Goal: Task Accomplishment & Management: Manage account settings

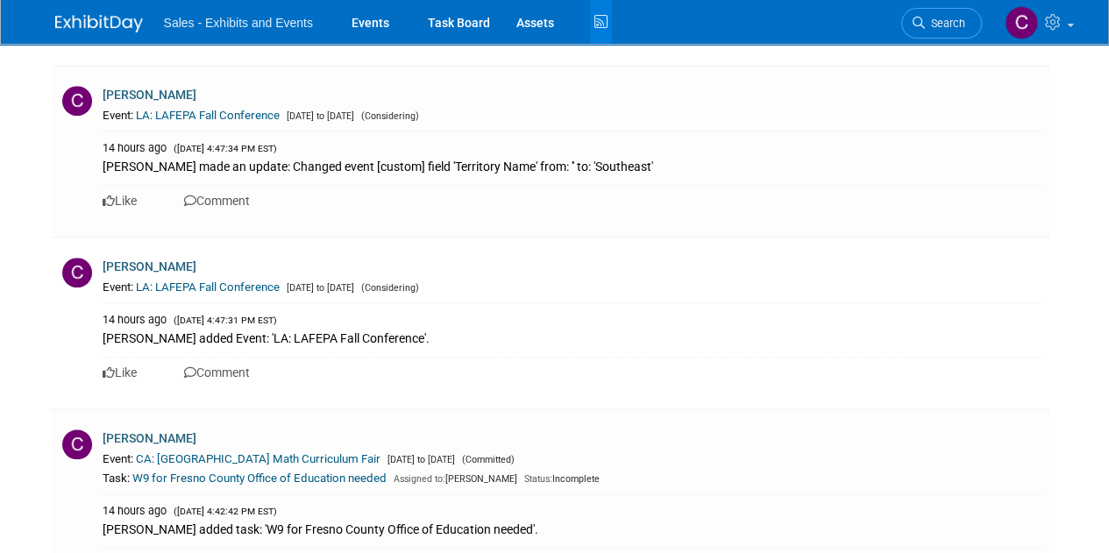
scroll to position [840, 0]
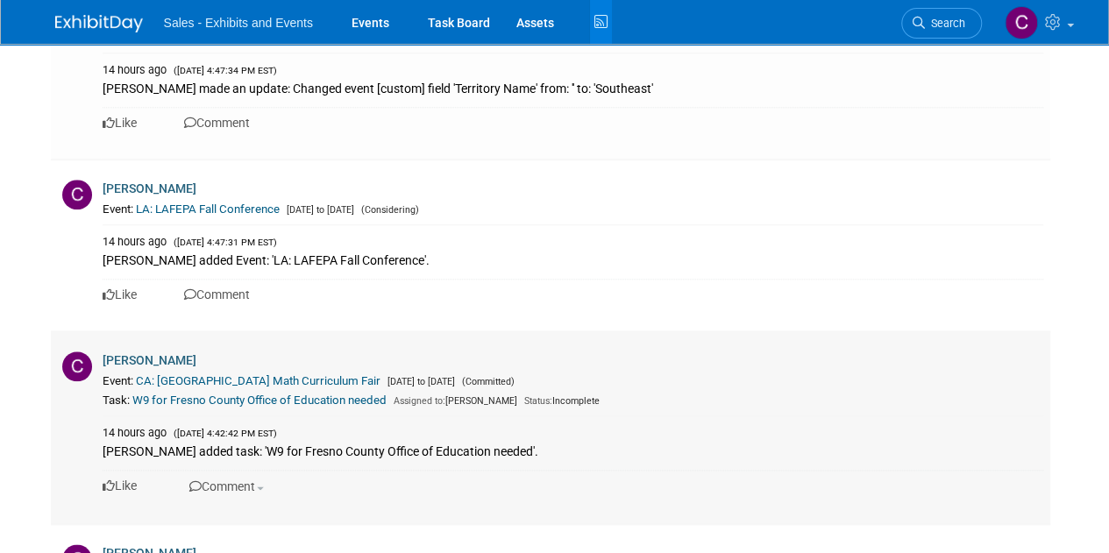
click at [289, 381] on link "CA: [GEOGRAPHIC_DATA] Math Curriculum Fair" at bounding box center [258, 380] width 245 height 13
click at [368, 24] on link "Events" at bounding box center [370, 22] width 64 height 44
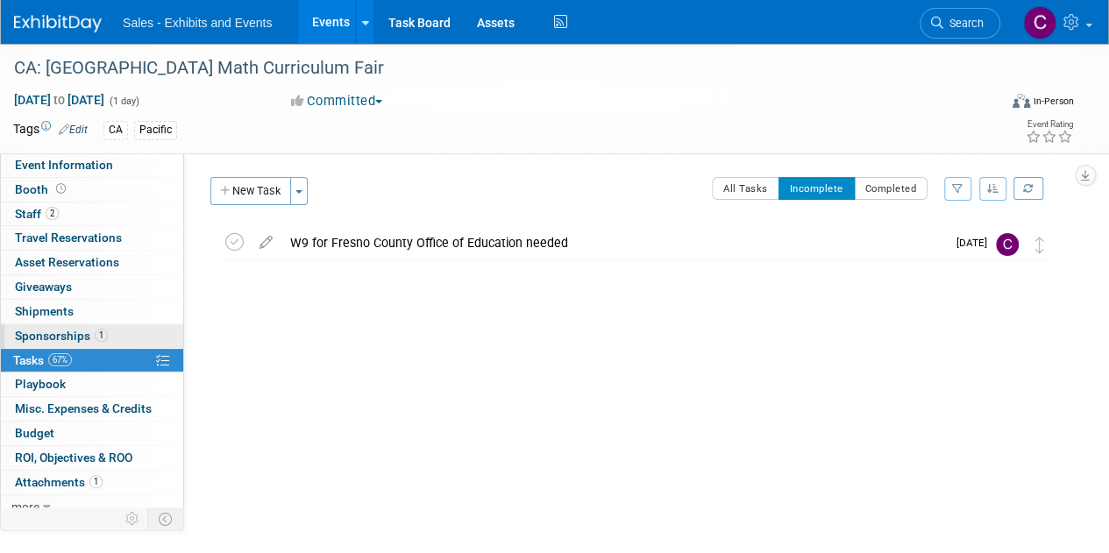
drag, startPoint x: 33, startPoint y: 355, endPoint x: 51, endPoint y: 344, distance: 20.4
click at [33, 355] on span "Tasks 67%" at bounding box center [42, 360] width 59 height 14
click at [235, 238] on icon at bounding box center [234, 242] width 18 height 18
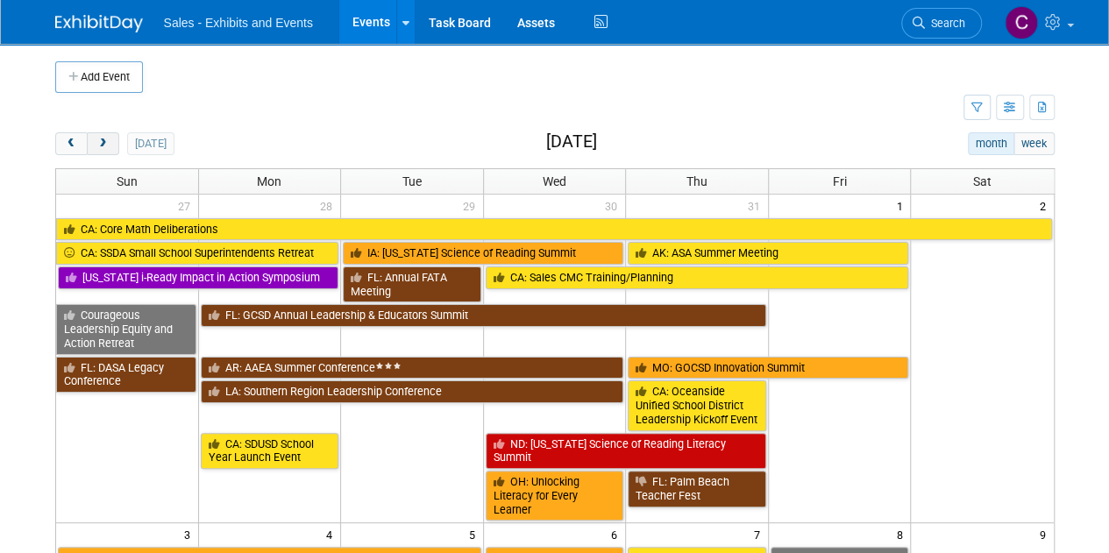
click at [107, 148] on span "next" at bounding box center [102, 143] width 13 height 11
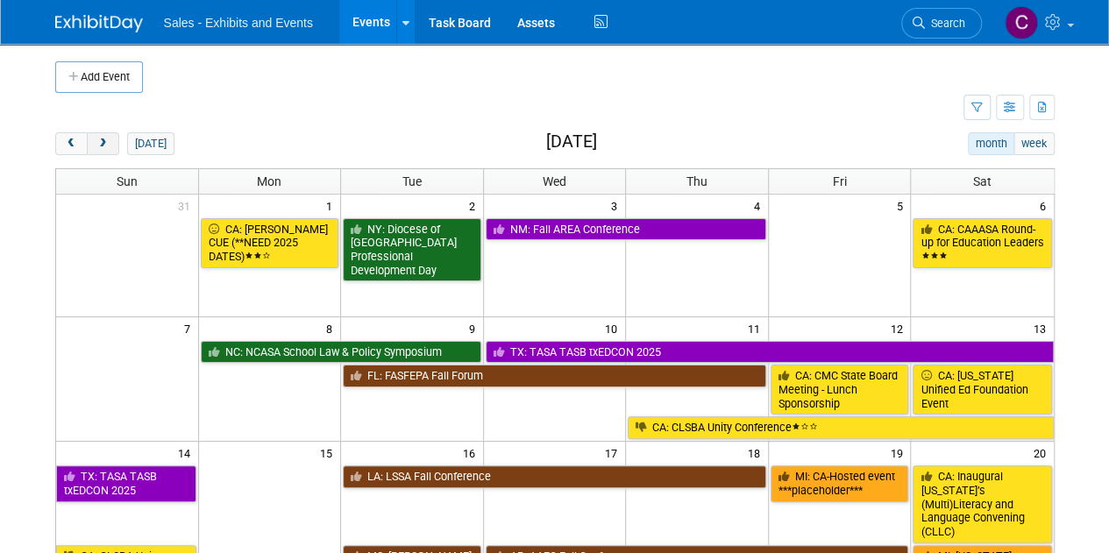
click at [107, 148] on span "next" at bounding box center [102, 143] width 13 height 11
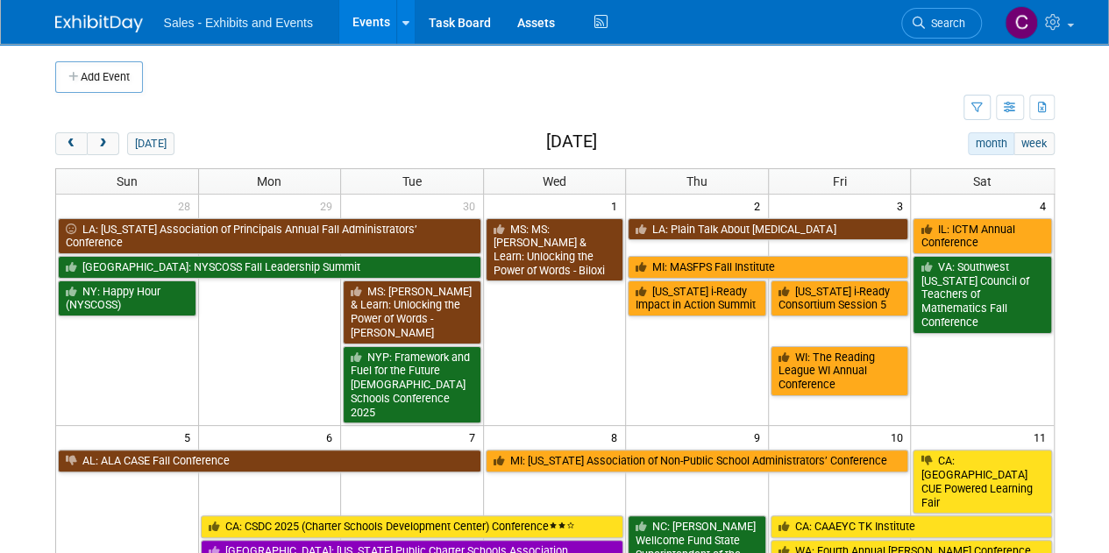
click at [120, 137] on div "today" at bounding box center [114, 143] width 119 height 23
click at [107, 146] on span "next" at bounding box center [102, 143] width 13 height 11
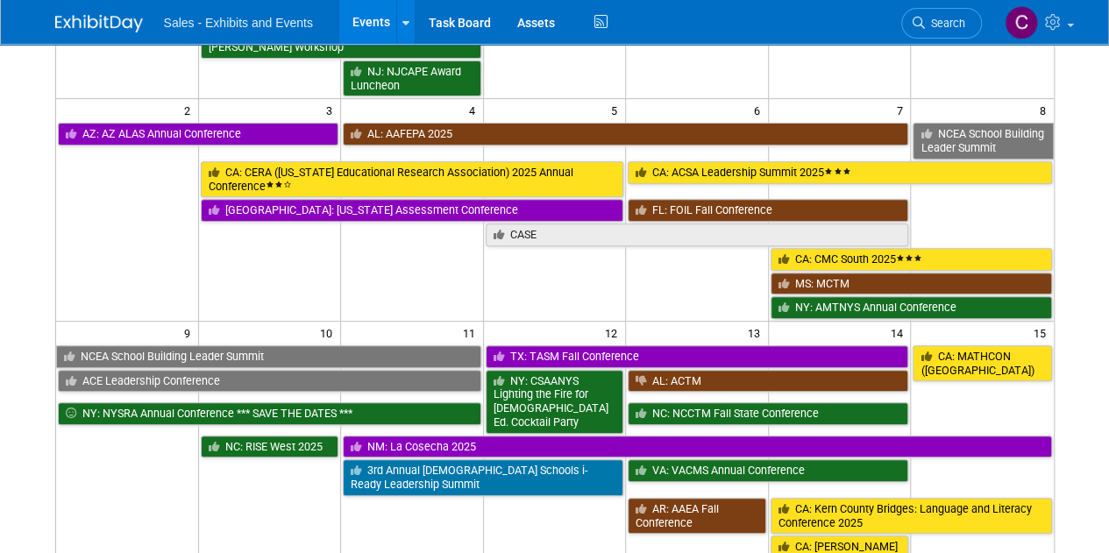
scroll to position [291, 0]
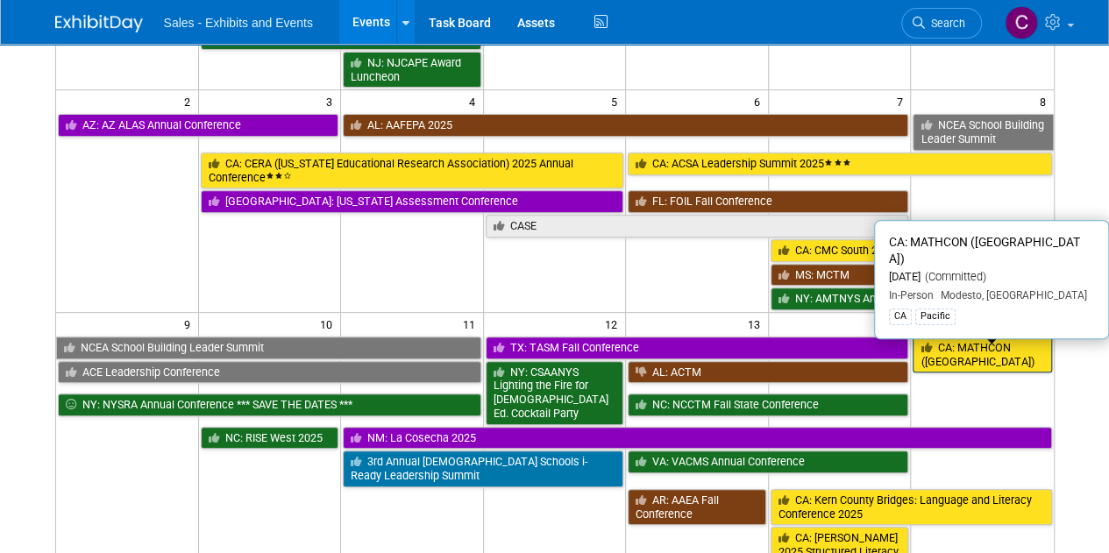
click at [972, 355] on link "CA: MATHCON (Stanislaus County)" at bounding box center [981, 355] width 138 height 36
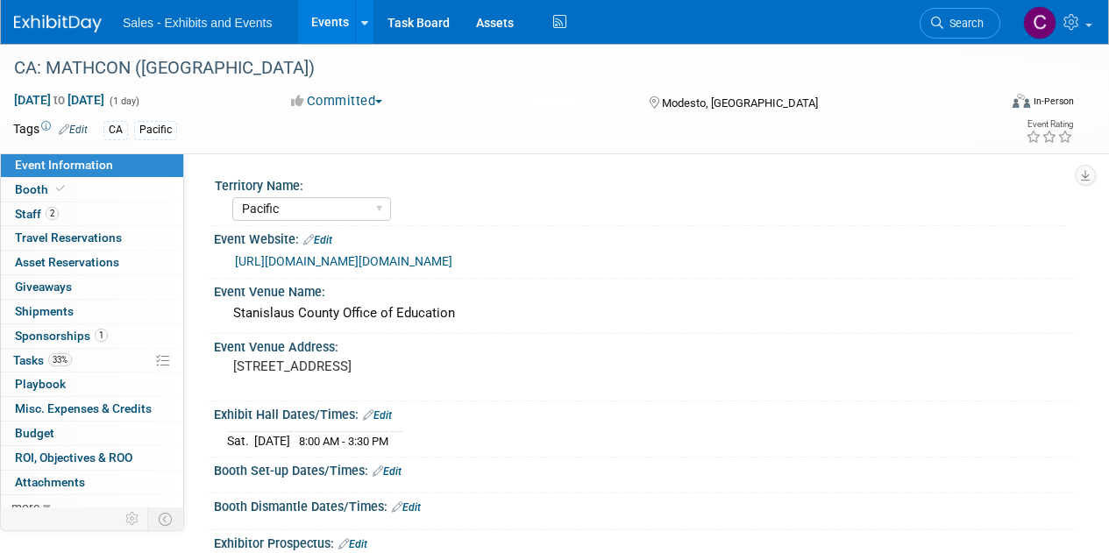
select select "Pacific"
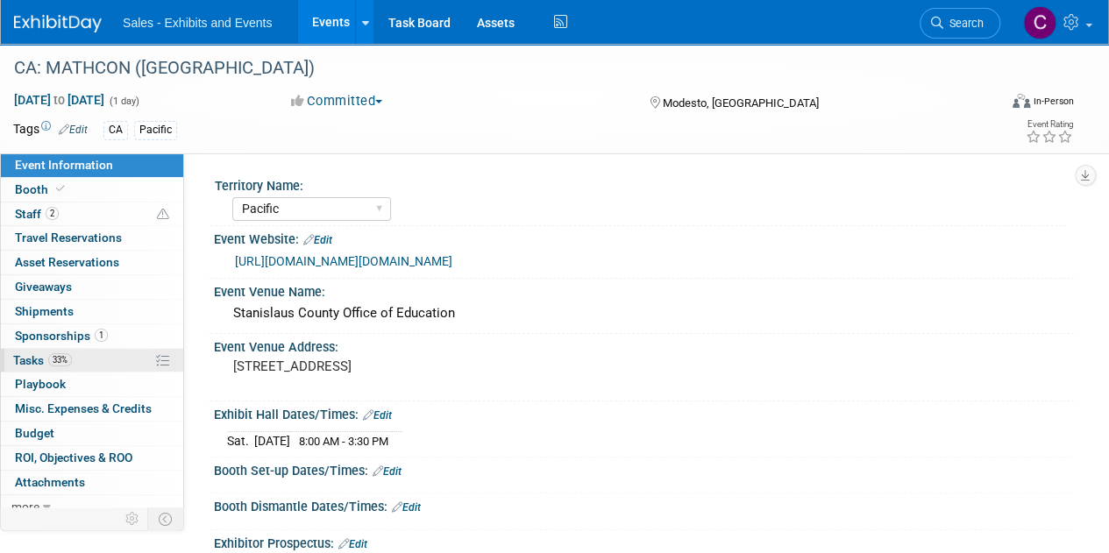
click at [52, 353] on span "33%" at bounding box center [60, 359] width 24 height 13
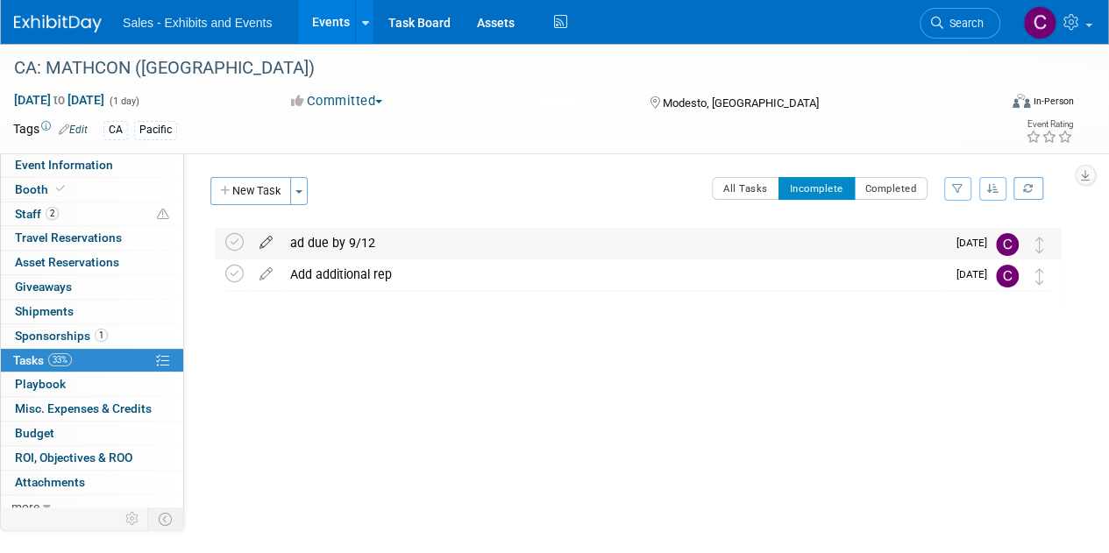
click at [265, 245] on icon at bounding box center [266, 239] width 31 height 22
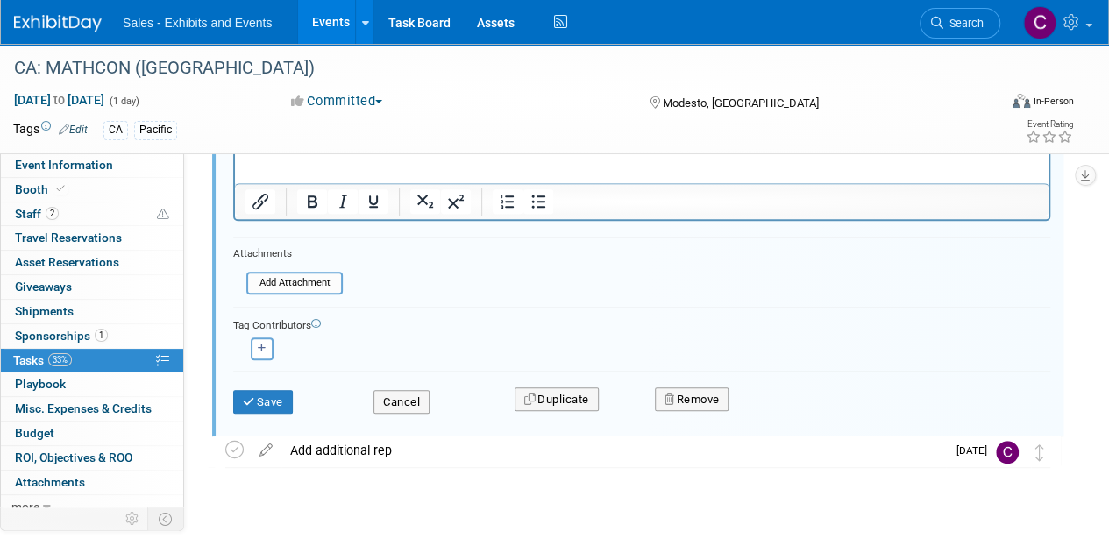
scroll to position [96, 0]
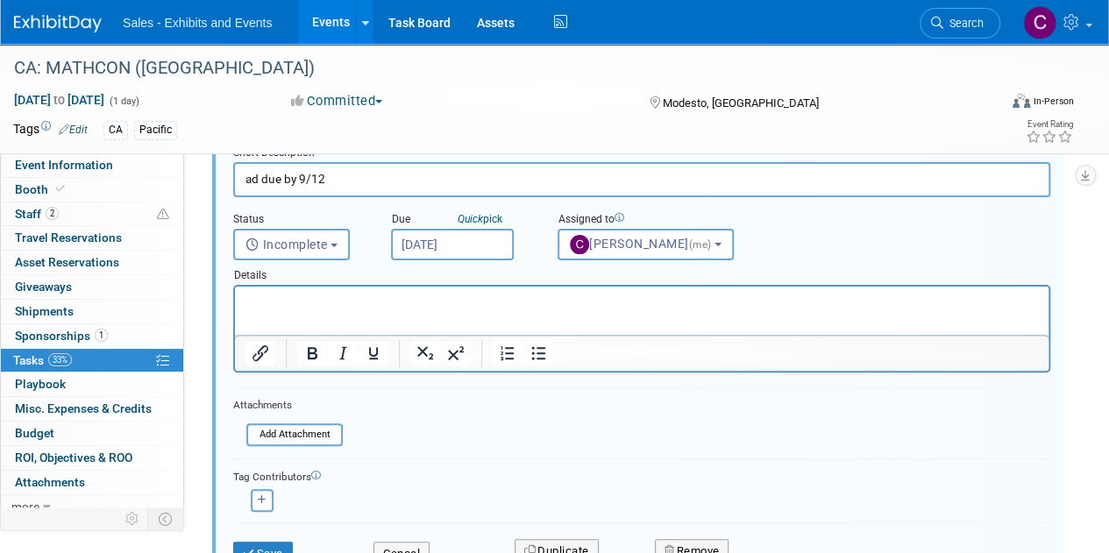
click at [447, 238] on input "Sep 5, 2025" at bounding box center [452, 245] width 123 height 32
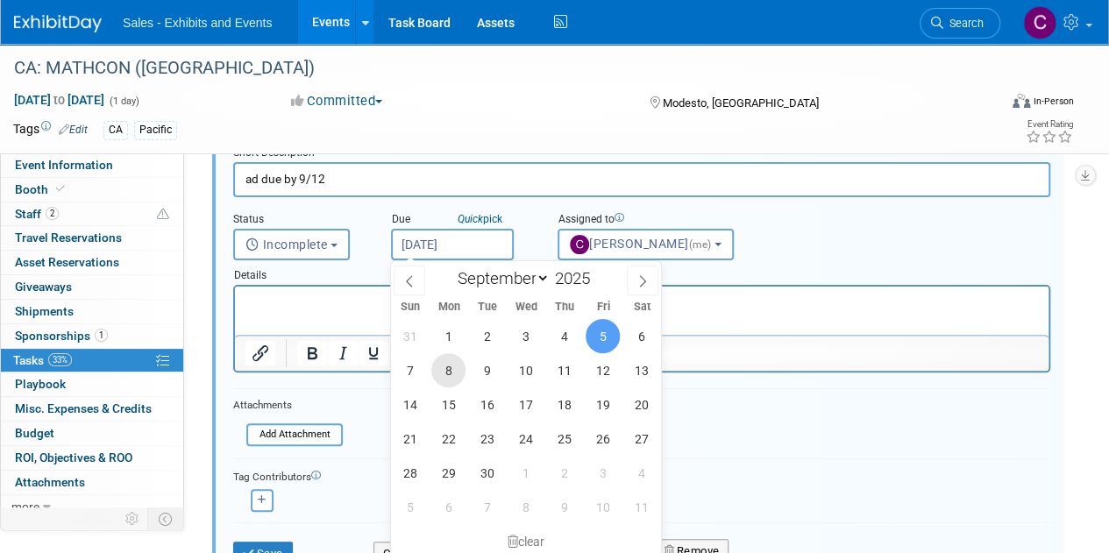
click at [446, 380] on span "8" at bounding box center [448, 370] width 34 height 34
type input "Sep 8, 2025"
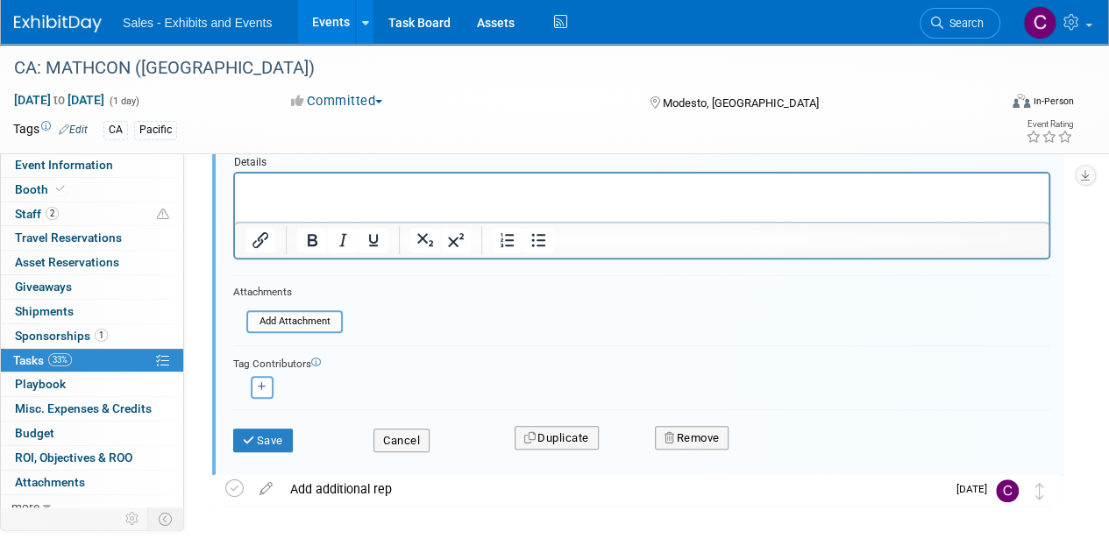
scroll to position [209, 0]
click at [263, 384] on icon "button" at bounding box center [262, 386] width 9 height 10
select select
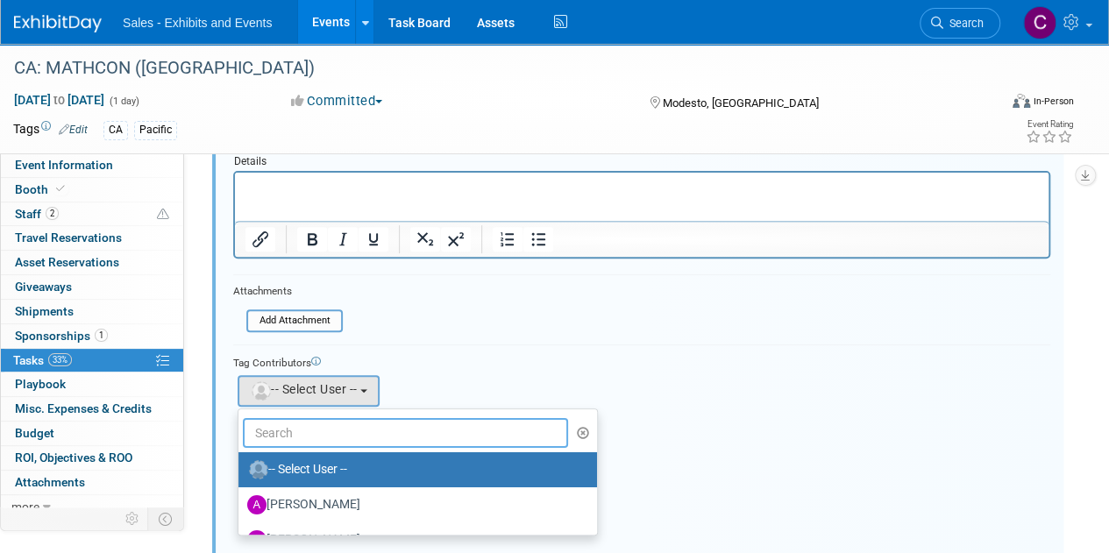
click at [276, 437] on input "text" at bounding box center [405, 433] width 325 height 30
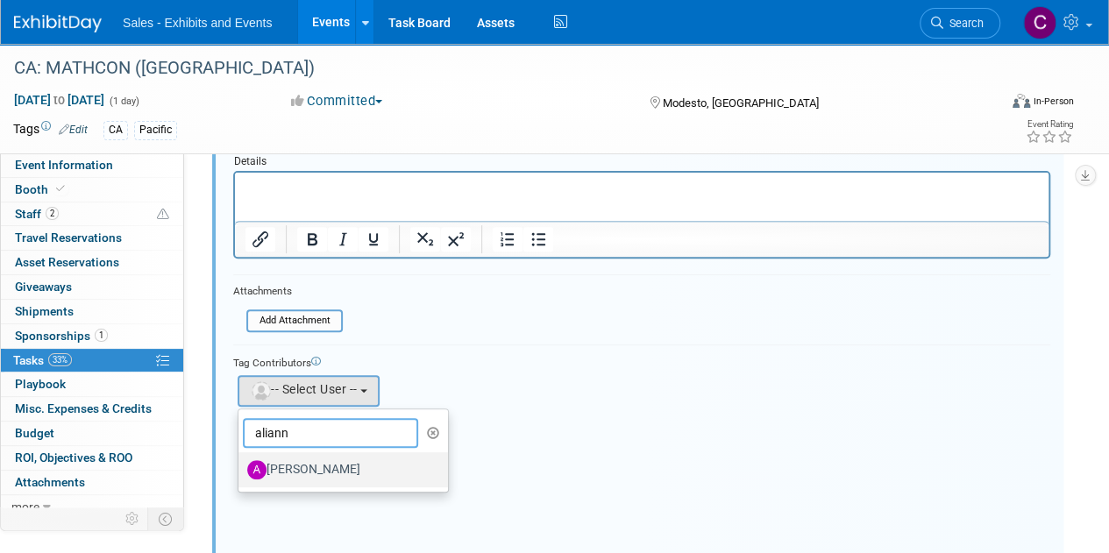
type input "aliann"
click at [301, 475] on label "[PERSON_NAME]" at bounding box center [338, 470] width 183 height 28
click at [241, 473] on input "[PERSON_NAME]" at bounding box center [235, 467] width 11 height 11
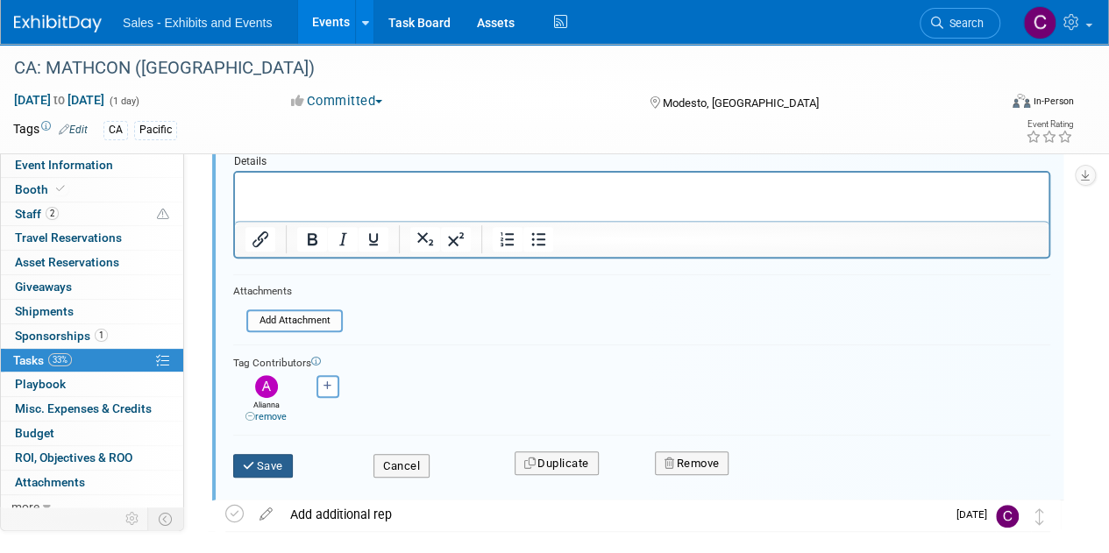
click at [265, 461] on button "Save" at bounding box center [263, 466] width 60 height 25
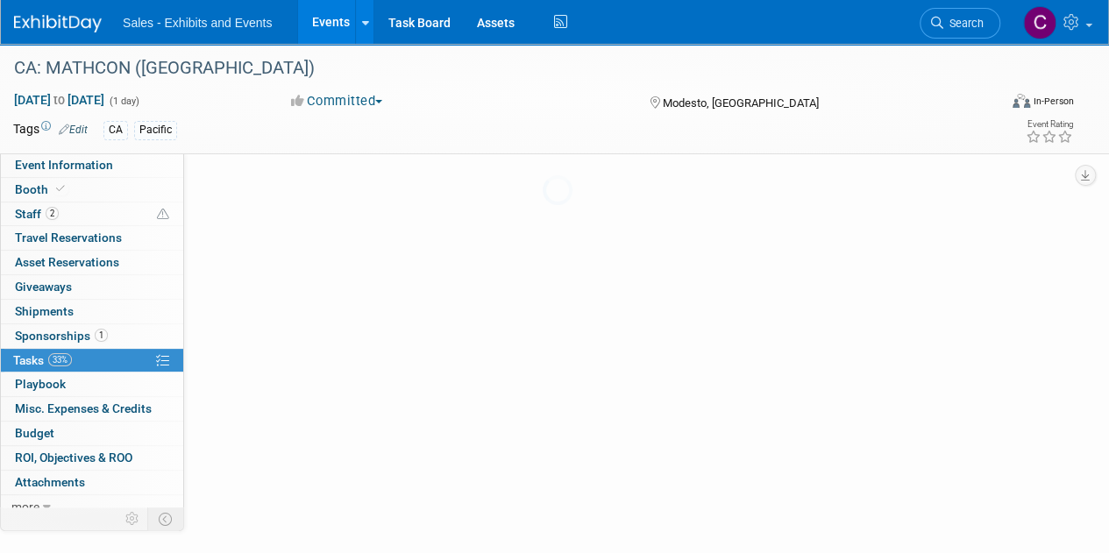
scroll to position [0, 0]
